Goal: Use online tool/utility: Utilize a website feature to perform a specific function

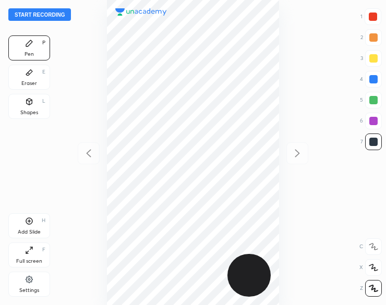
click at [41, 17] on button "Start recording" at bounding box center [39, 14] width 63 height 13
click at [28, 105] on icon at bounding box center [29, 102] width 8 height 8
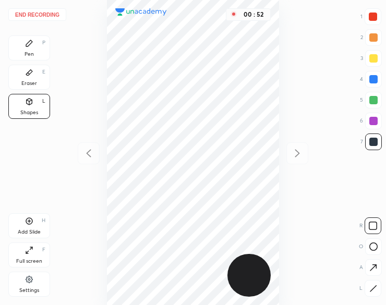
click at [32, 45] on icon at bounding box center [29, 43] width 8 height 8
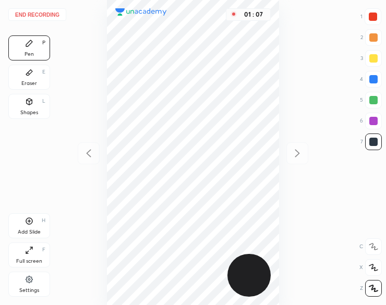
click at [33, 74] on div "Eraser E" at bounding box center [29, 77] width 42 height 25
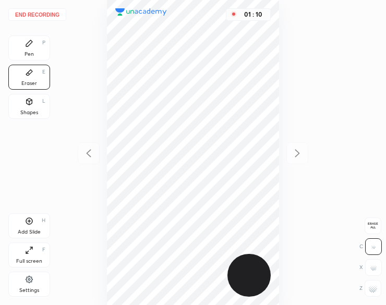
click at [33, 49] on div "Pen P" at bounding box center [29, 47] width 42 height 25
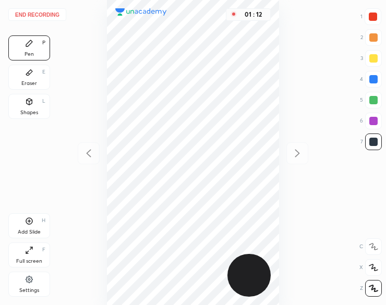
click at [29, 82] on div "Eraser" at bounding box center [29, 83] width 16 height 5
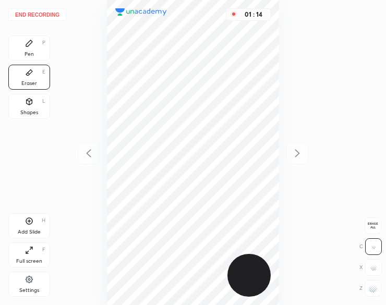
click at [368, 292] on div at bounding box center [373, 288] width 17 height 17
click at [31, 53] on div "Pen" at bounding box center [29, 54] width 9 height 5
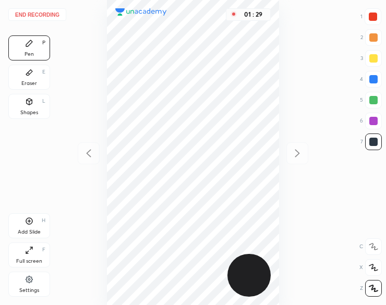
click at [26, 11] on button "End recording" at bounding box center [37, 14] width 58 height 13
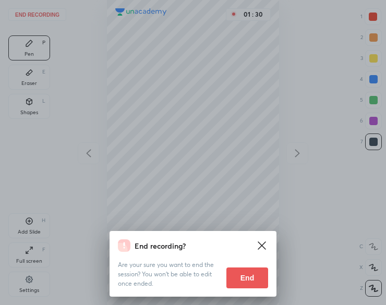
click at [249, 275] on button "End" at bounding box center [247, 278] width 42 height 21
